Goal: Ask a question

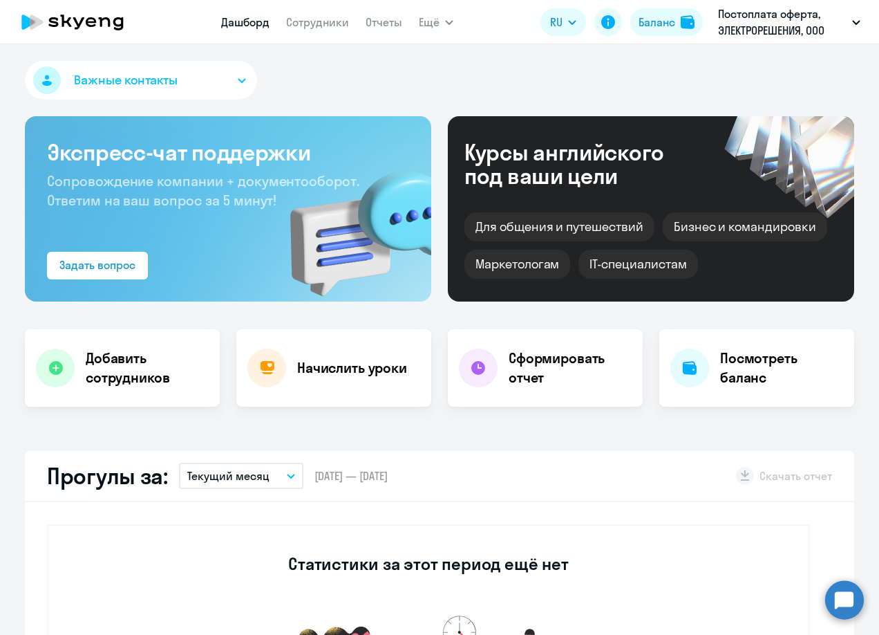
select select "30"
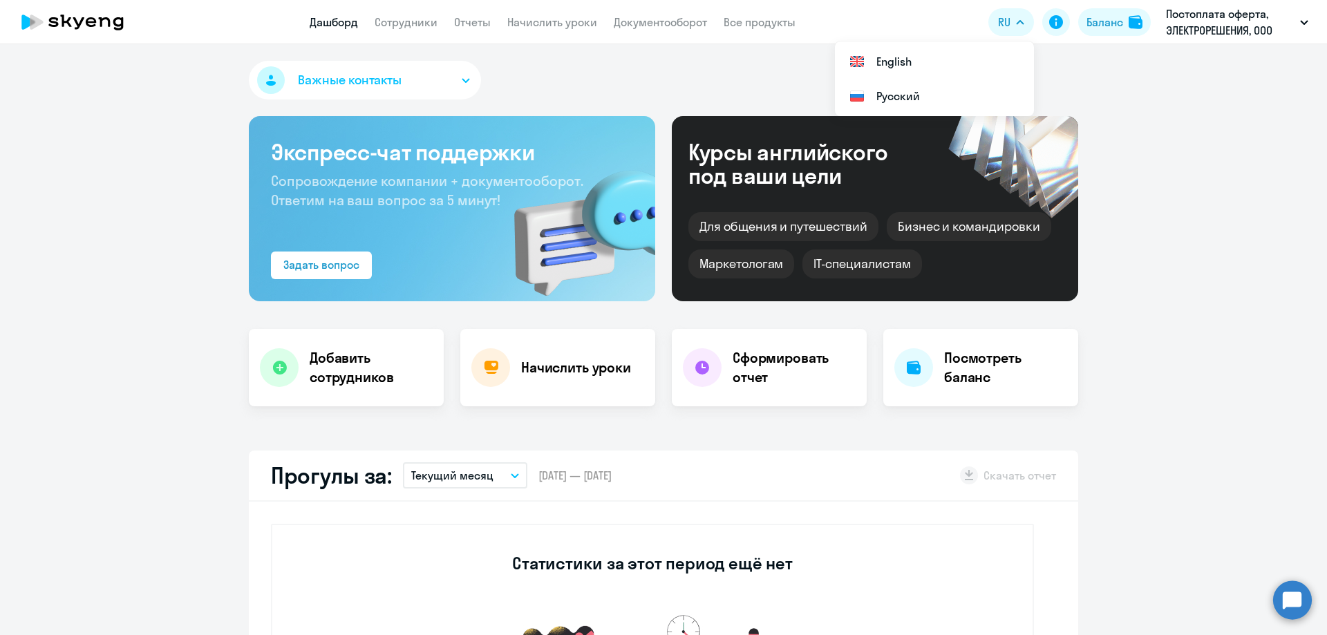
click at [644, 30] on app-header "Дашборд Сотрудники Отчеты Начислить уроки Документооборот Все продукты Дашборд …" at bounding box center [663, 22] width 1327 height 44
click at [646, 14] on app-menu-item-link "Документооборот" at bounding box center [660, 22] width 93 height 17
click at [652, 20] on link "Документооборот" at bounding box center [660, 22] width 93 height 14
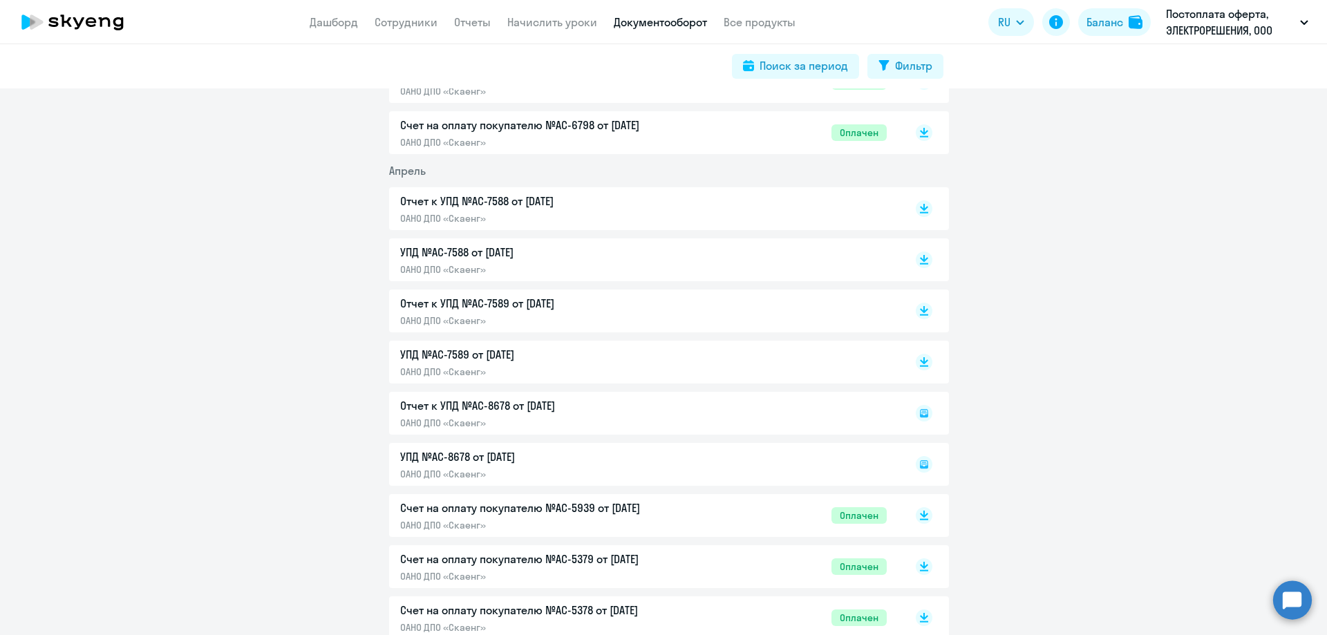
scroll to position [3508, 0]
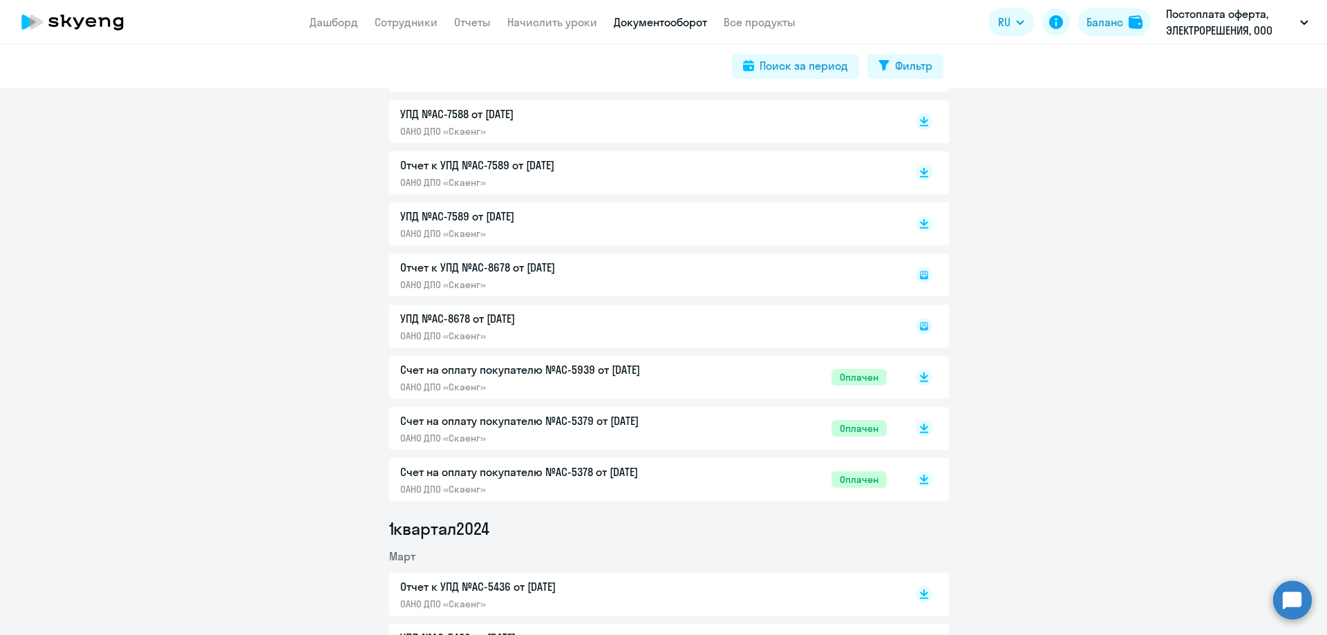
drag, startPoint x: 625, startPoint y: 367, endPoint x: 517, endPoint y: 127, distance: 263.0
click at [517, 127] on p "ОАНО ДПО «Скаенг»" at bounding box center [545, 131] width 290 height 12
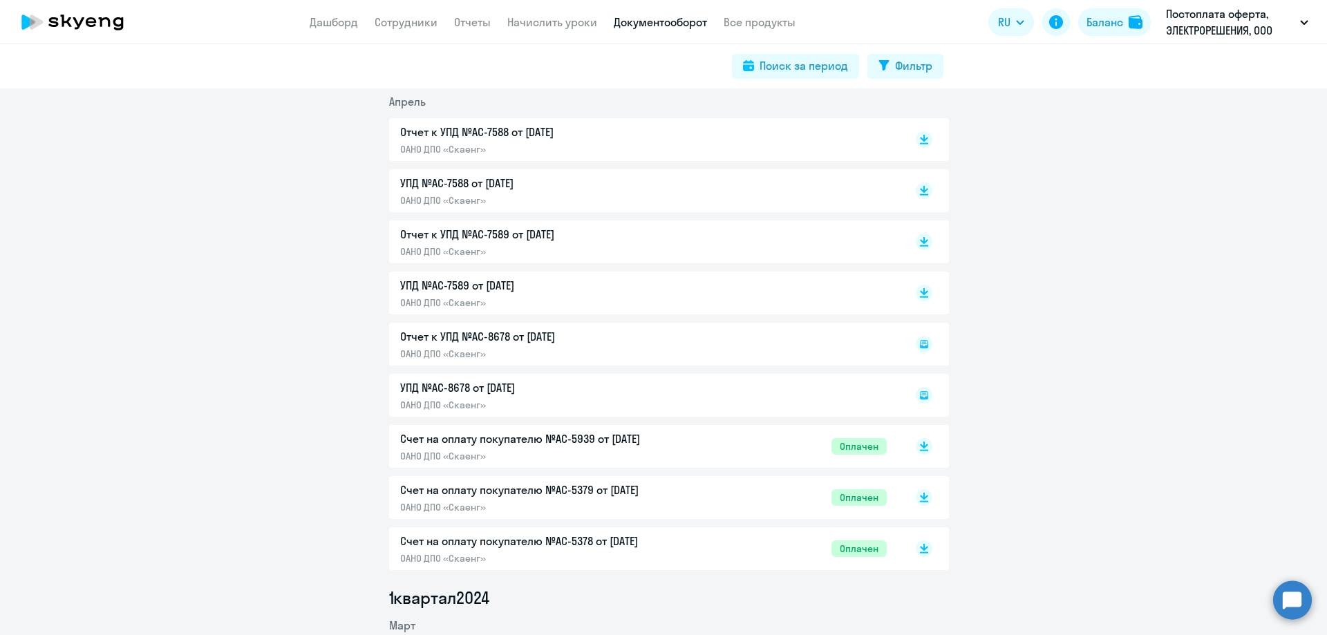
scroll to position [3370, 0]
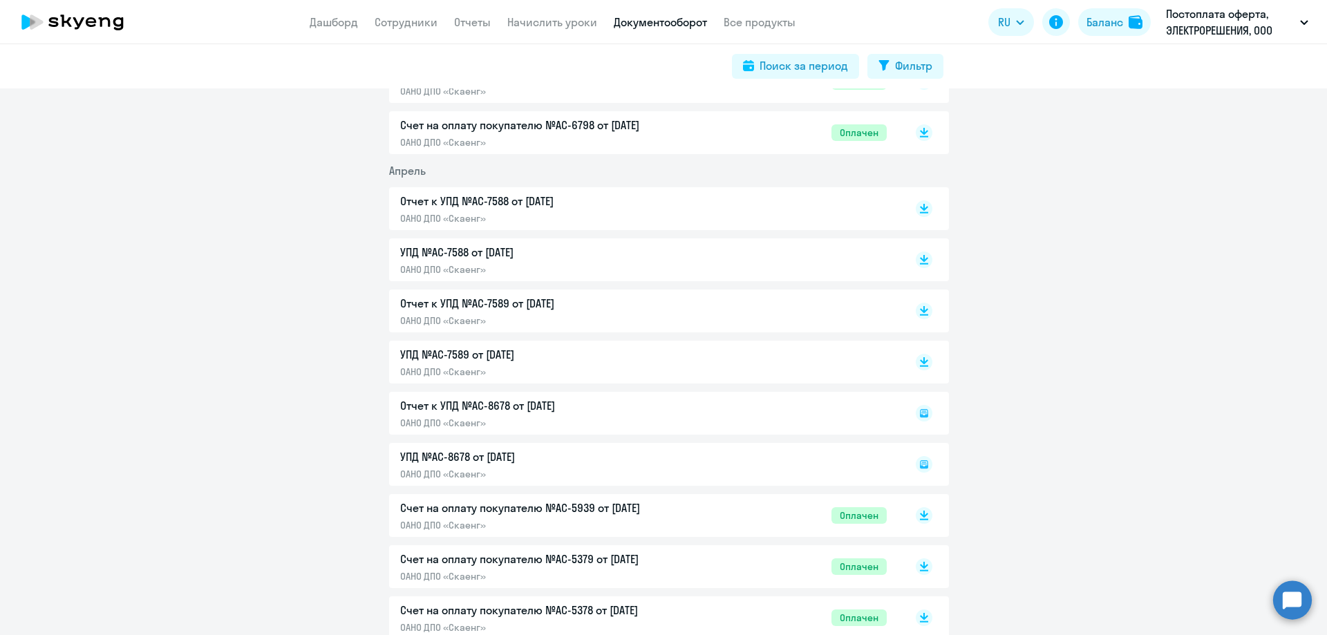
click at [467, 356] on p "УПД №AC-7589 от [DATE]" at bounding box center [545, 354] width 290 height 17
click at [552, 407] on div "Отчет к УПД №AC-8678 от [DATE] ОАНО ДПО «Скаенг»" at bounding box center [669, 413] width 560 height 43
drag, startPoint x: 553, startPoint y: 398, endPoint x: 524, endPoint y: 404, distance: 29.7
click at [551, 398] on div "Отчет к УПД №AC-8678 от [DATE] ОАНО ДПО «Скаенг»" at bounding box center [669, 413] width 560 height 43
click at [438, 420] on div "Отчет к УПД №AC-8678 от [DATE] ОАНО ДПО «Скаенг»" at bounding box center [669, 413] width 560 height 43
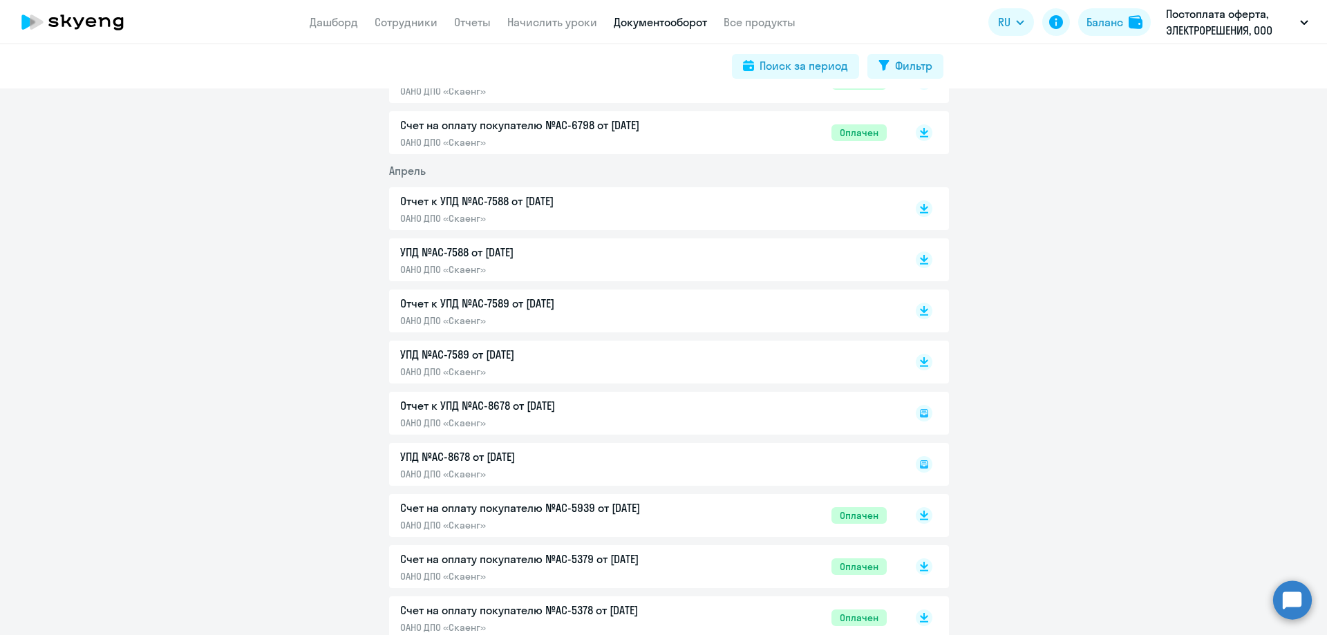
click at [528, 206] on p "Отчет к УПД №AC-7588 от [DATE]" at bounding box center [545, 201] width 290 height 17
click at [879, 595] on circle at bounding box center [1293, 600] width 39 height 39
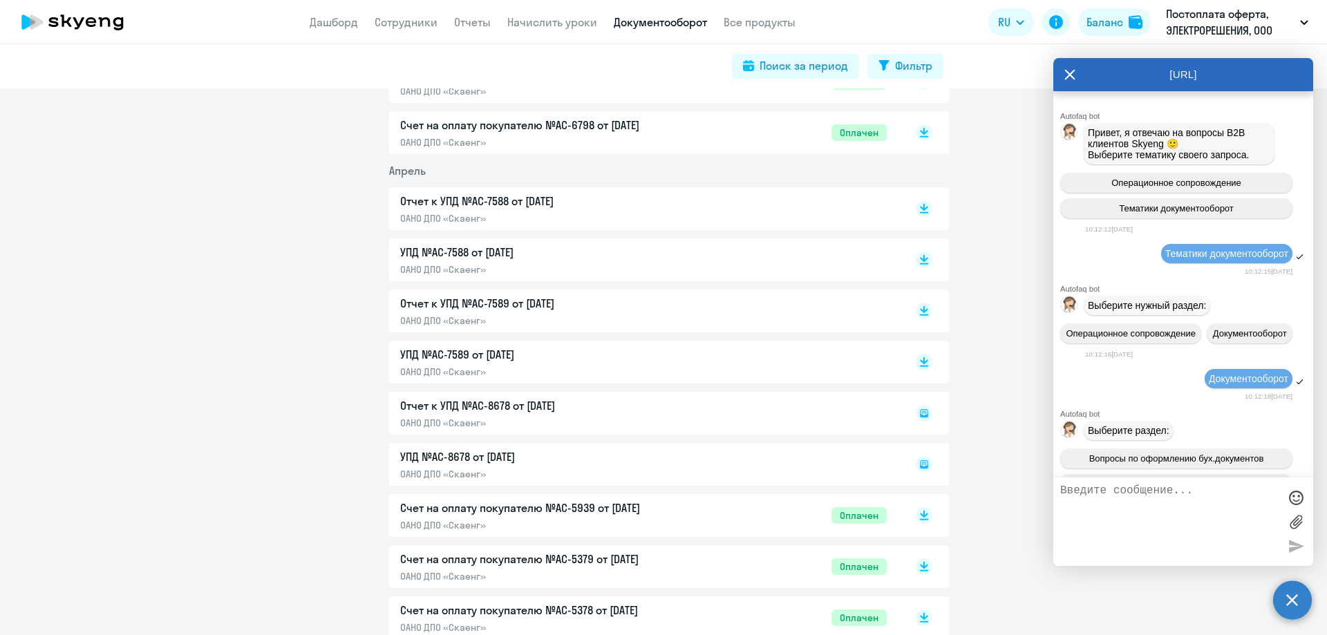
scroll to position [4305, 0]
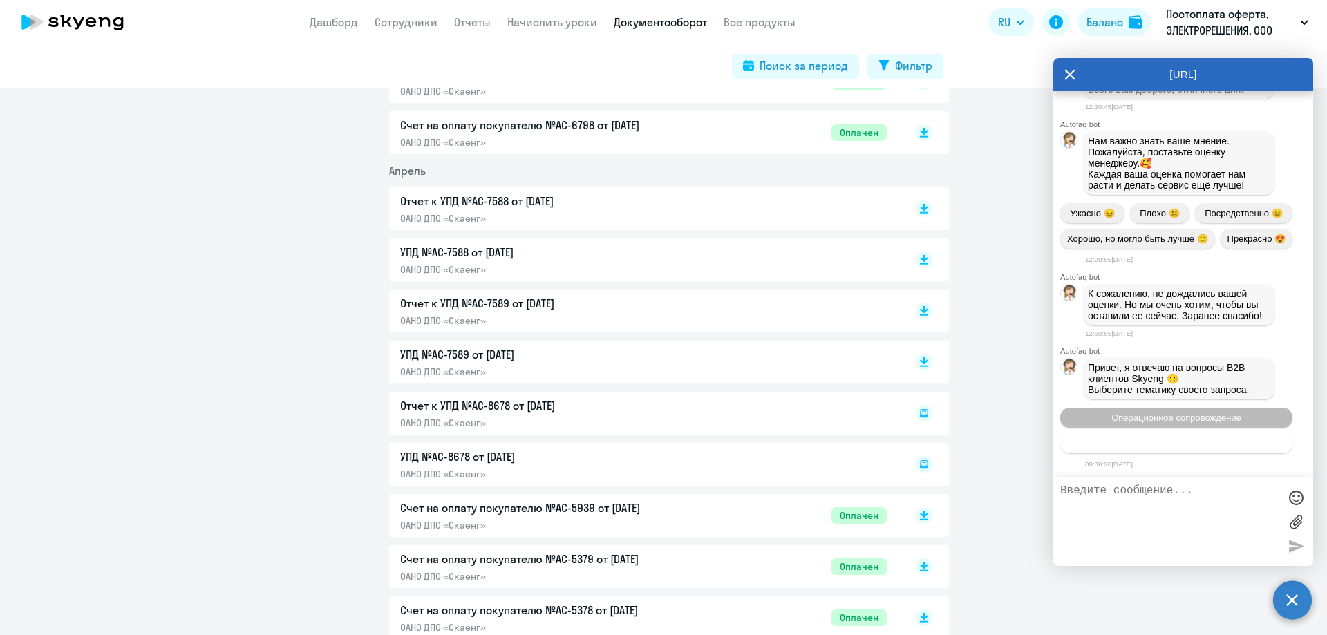
click at [879, 441] on span "Тематики документооборот" at bounding box center [1176, 443] width 115 height 10
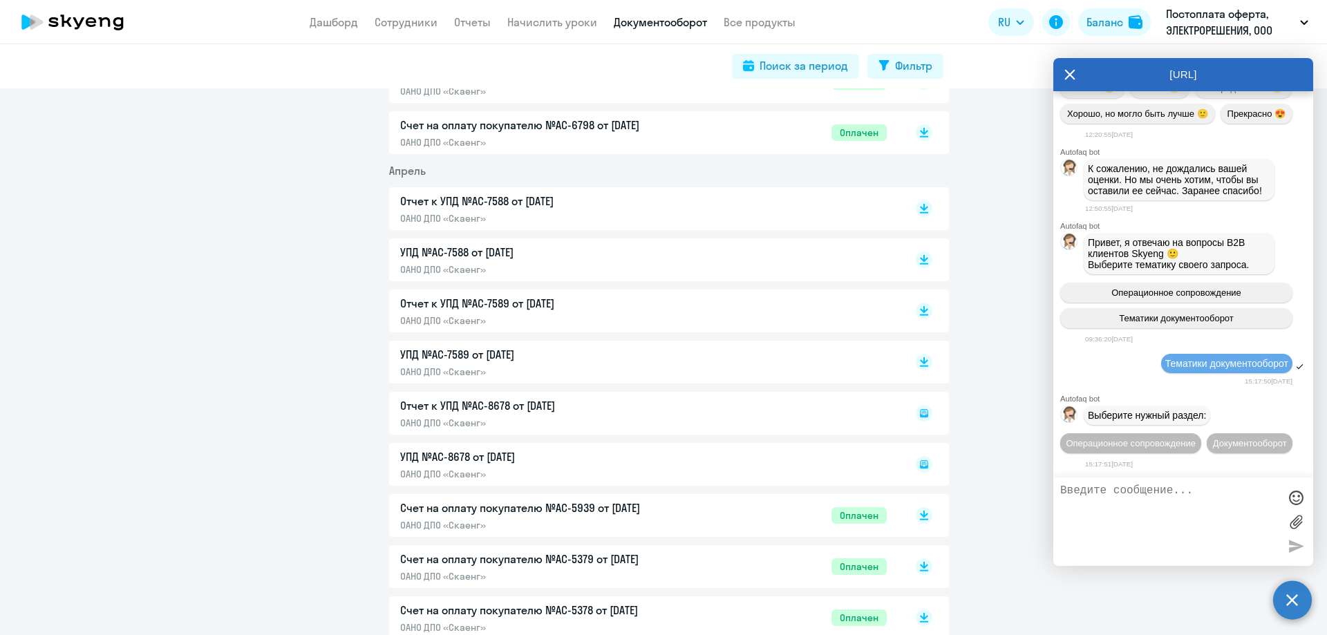
scroll to position [4456, 0]
click at [879, 512] on textarea at bounding box center [1170, 522] width 218 height 75
click at [879, 449] on button "Документооборот" at bounding box center [1250, 444] width 86 height 20
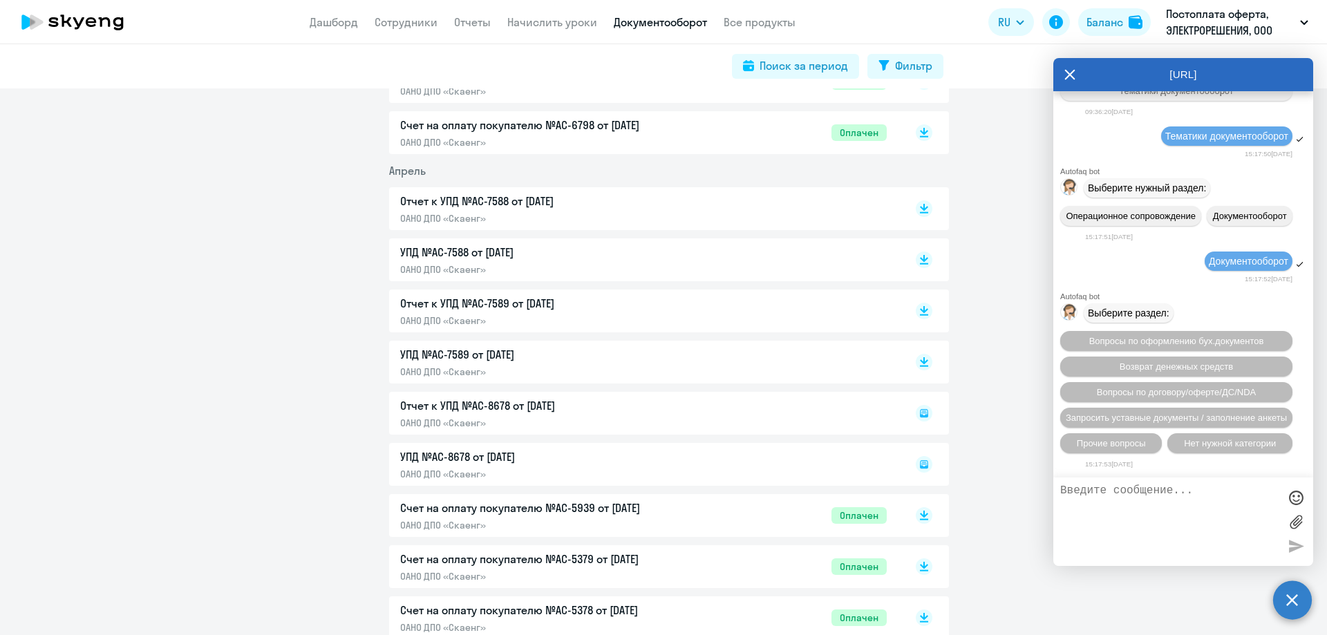
scroll to position [4684, 0]
click at [879, 441] on span "Прочие вопросы" at bounding box center [1111, 443] width 69 height 10
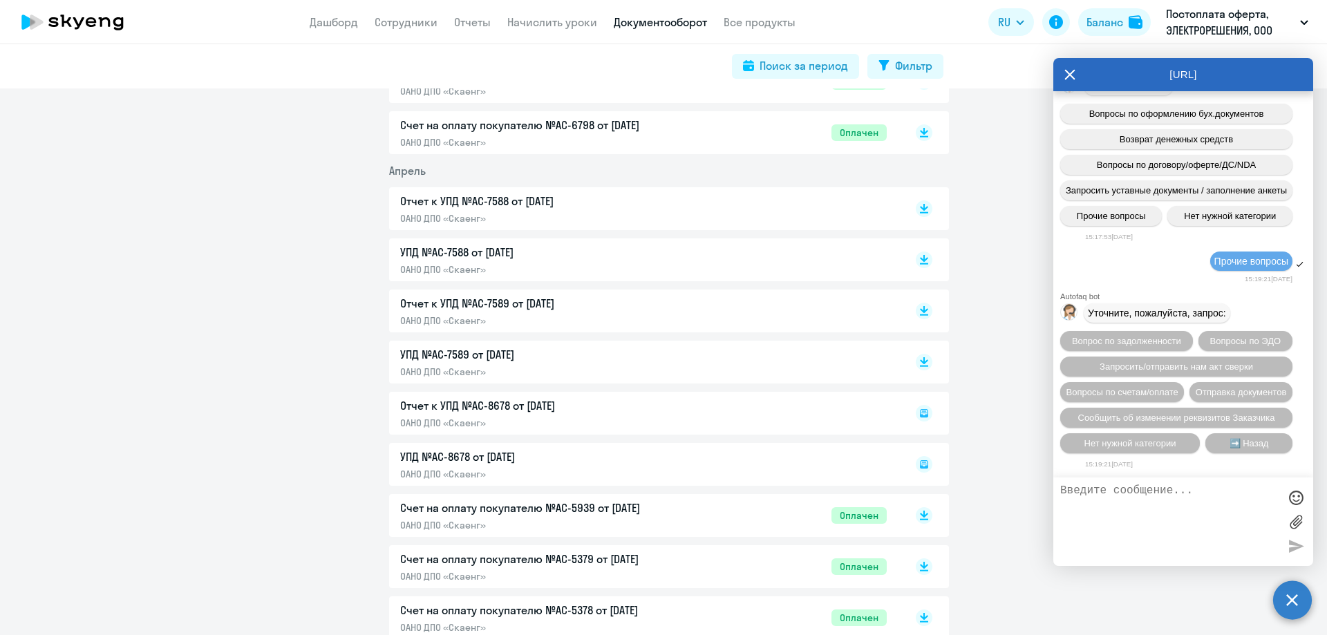
scroll to position [4938, 0]
click at [879, 512] on textarea at bounding box center [1170, 522] width 218 height 75
click at [879, 387] on span "Вопросы по счетам/оплате" at bounding box center [1123, 392] width 112 height 10
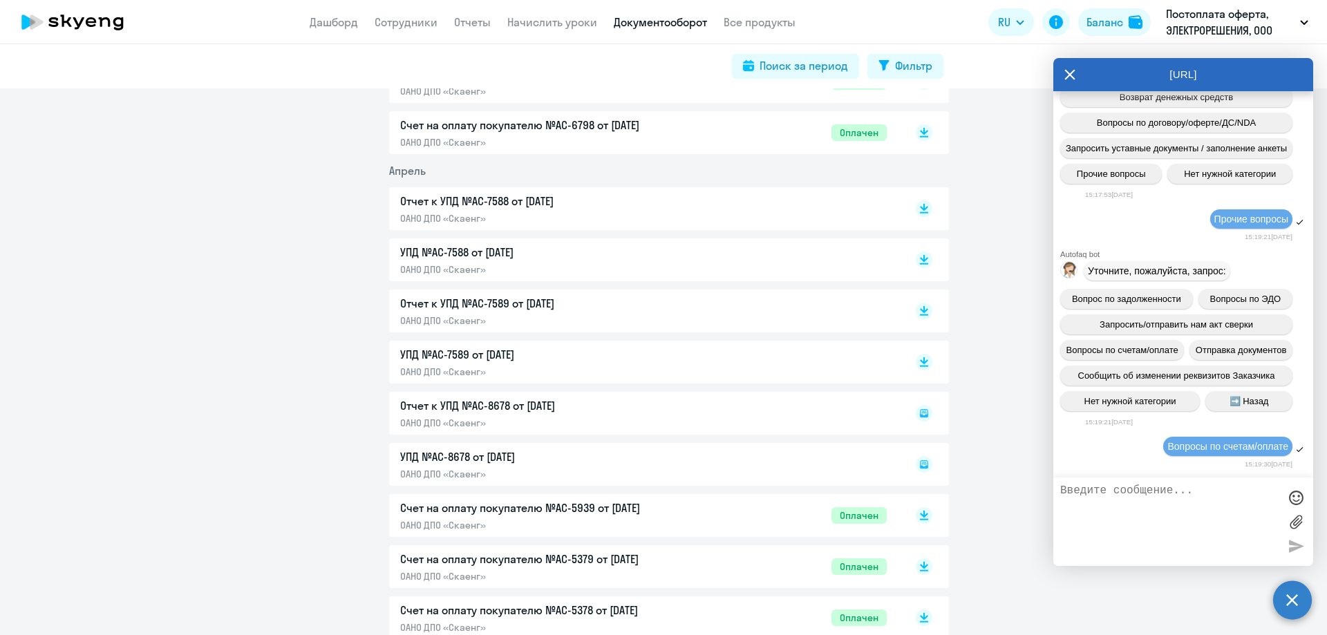
scroll to position [5121, 0]
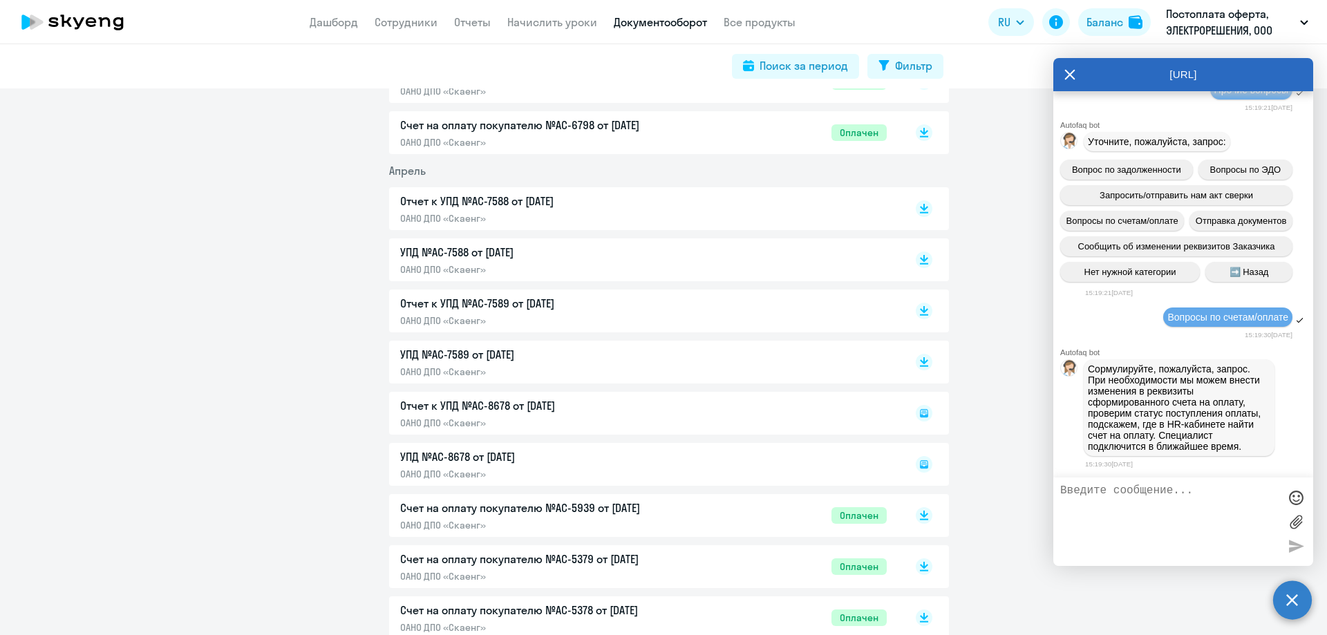
click at [879, 550] on textarea at bounding box center [1170, 522] width 218 height 75
type textarea "L"
type textarea "Добрый день! Могли бы вы, пожалуйста, направить нам подписанный акт оказанных у…"
click at [879, 520] on label at bounding box center [1296, 522] width 21 height 21
click at [0, 0] on input "file" at bounding box center [0, 0] width 0 height 0
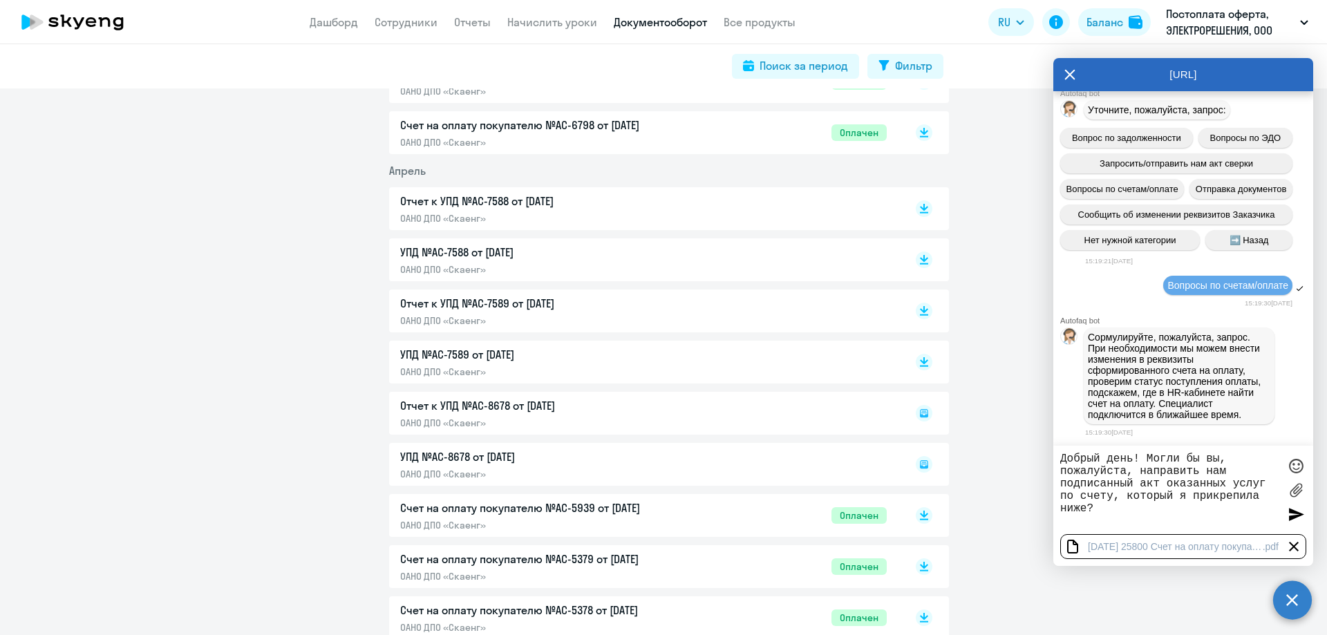
click at [879, 514] on div at bounding box center [1296, 514] width 21 height 21
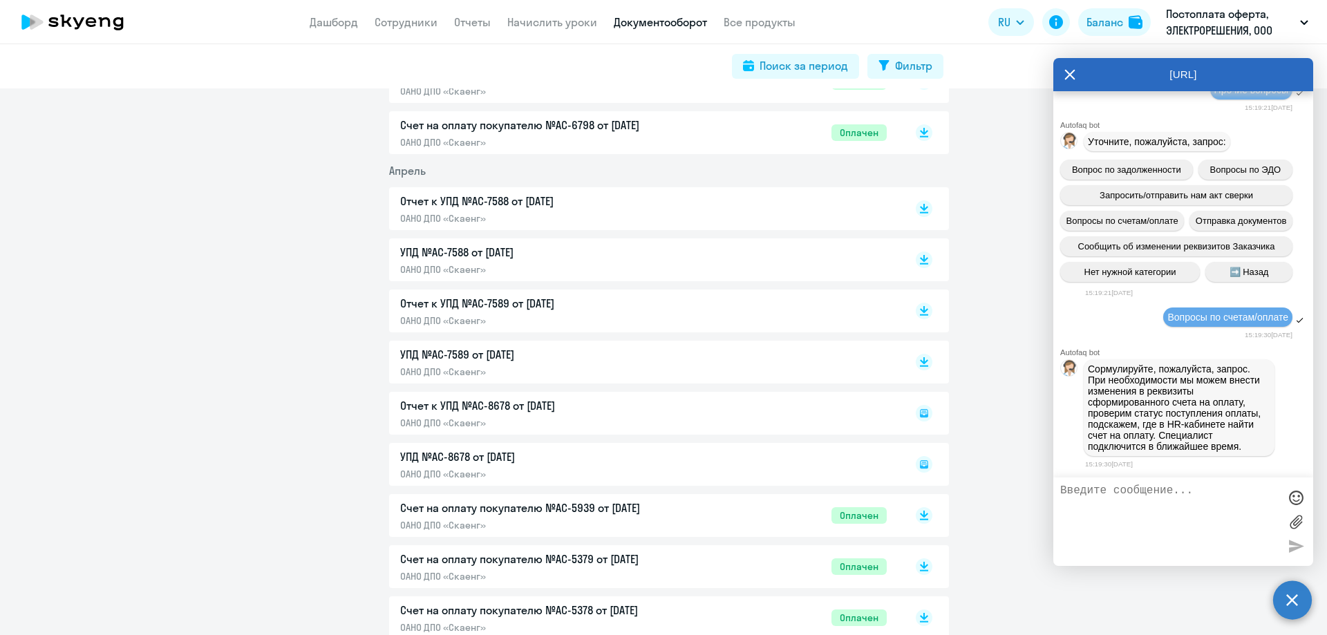
scroll to position [5215, 0]
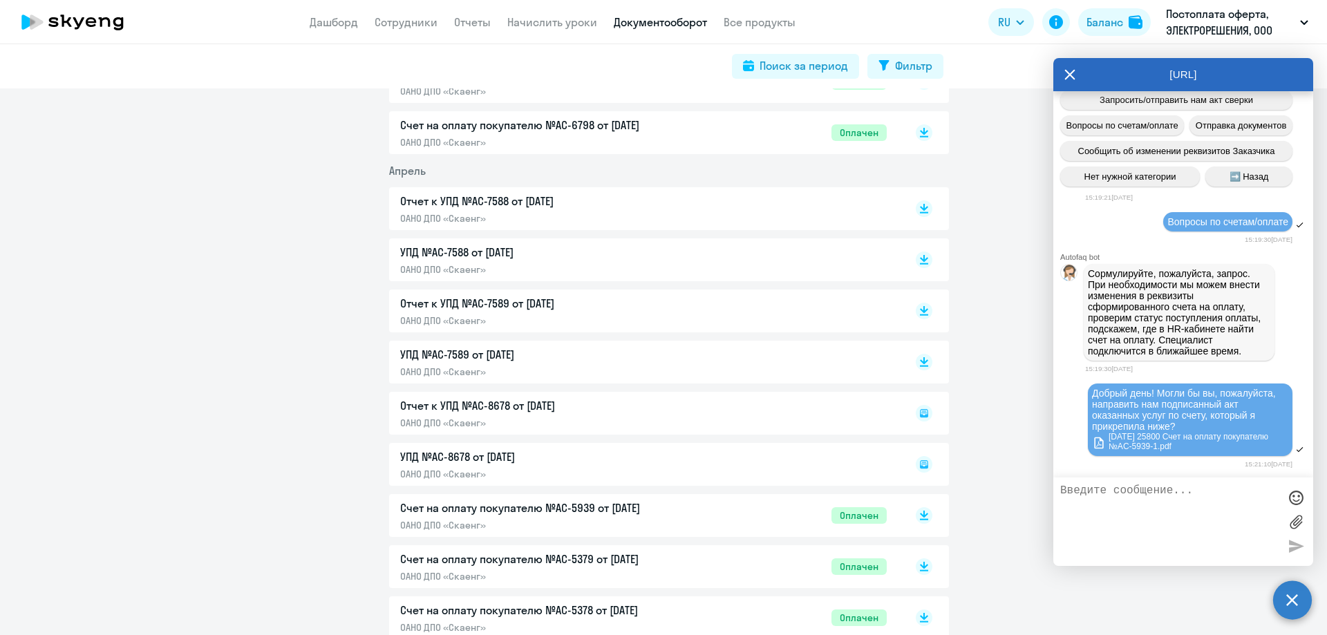
click at [879, 413] on span "Добрый день! Могли бы вы, пожалуйста, направить нам подписанный акт оказанных у…" at bounding box center [1185, 410] width 186 height 44
